Goal: Task Accomplishment & Management: Use online tool/utility

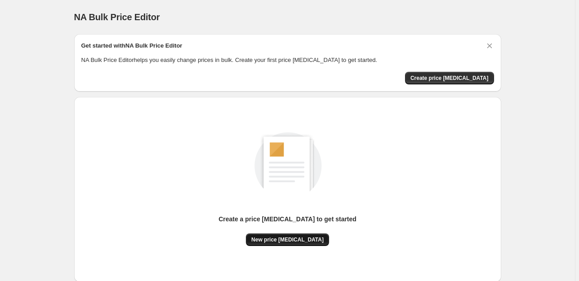
click at [283, 235] on button "New price change job" at bounding box center [287, 240] width 83 height 13
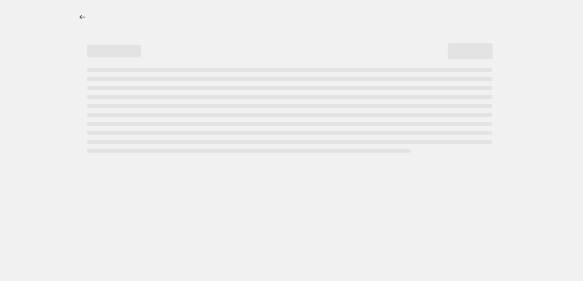
select select "percentage"
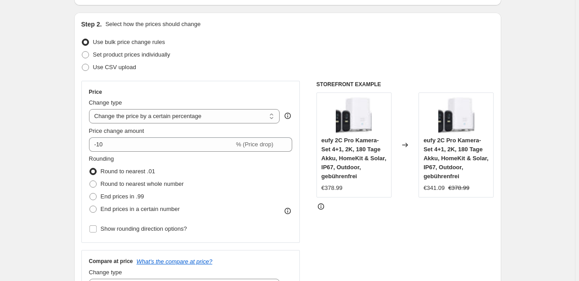
scroll to position [95, 0]
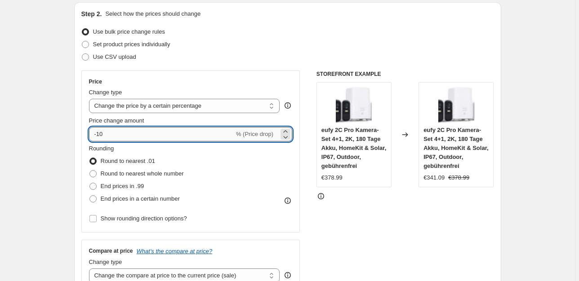
click at [177, 139] on input "-10" at bounding box center [161, 134] width 145 height 14
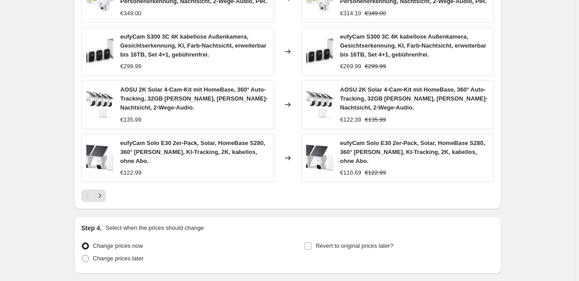
scroll to position [658, 0]
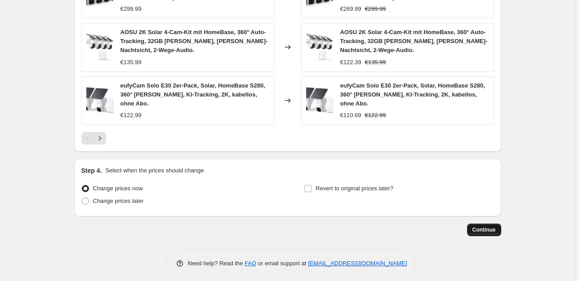
type input "-25"
click at [483, 227] on span "Continue" at bounding box center [484, 230] width 23 height 7
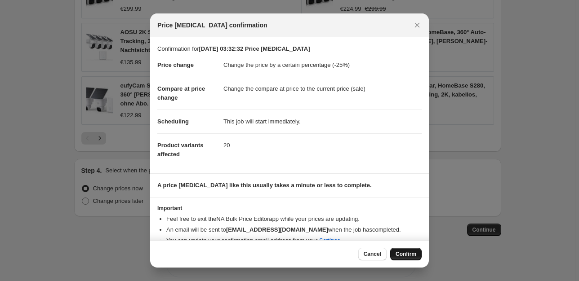
click at [410, 254] on span "Confirm" at bounding box center [406, 254] width 21 height 7
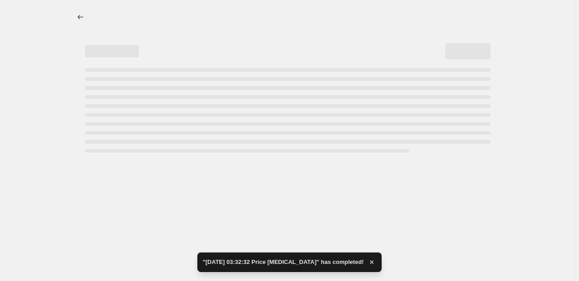
select select "percentage"
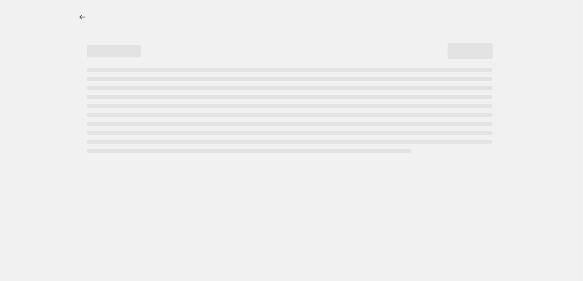
select select "percentage"
